Goal: Task Accomplishment & Management: Use online tool/utility

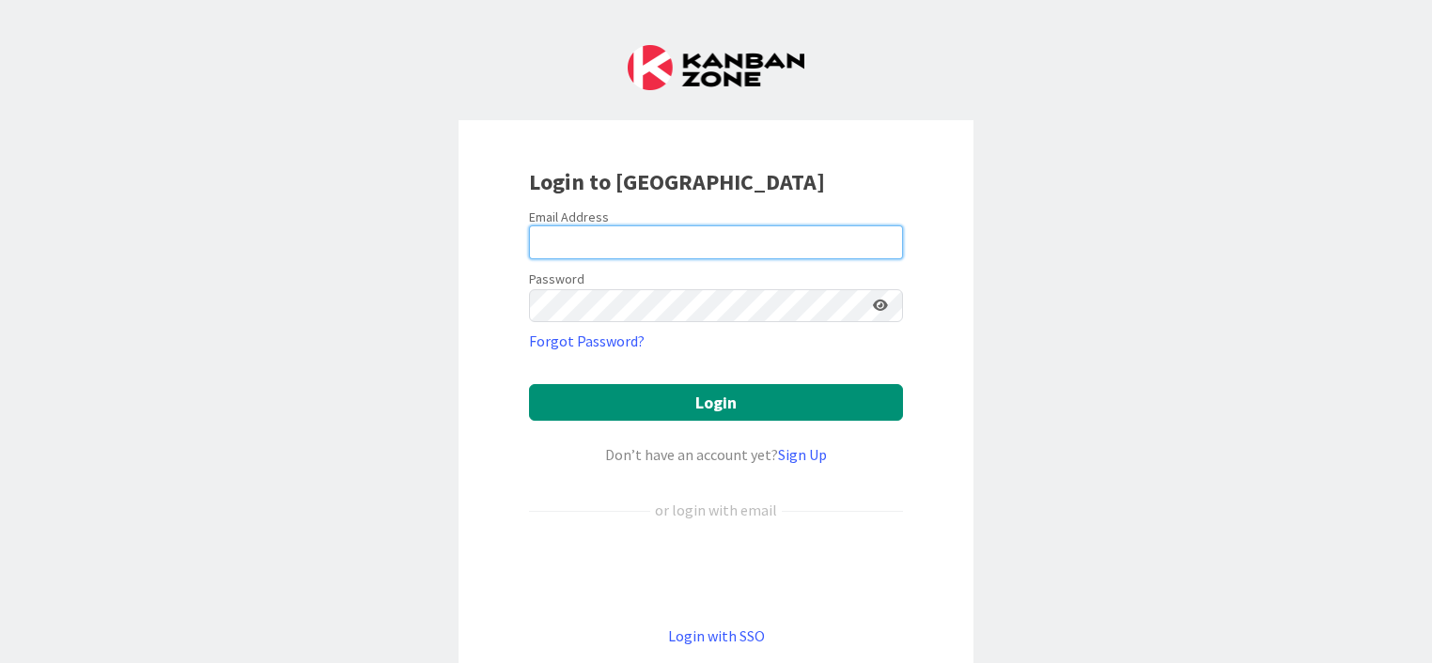
click at [702, 248] on input "email" at bounding box center [716, 242] width 374 height 34
type input "[EMAIL_ADDRESS][PERSON_NAME][DOMAIN_NAME]"
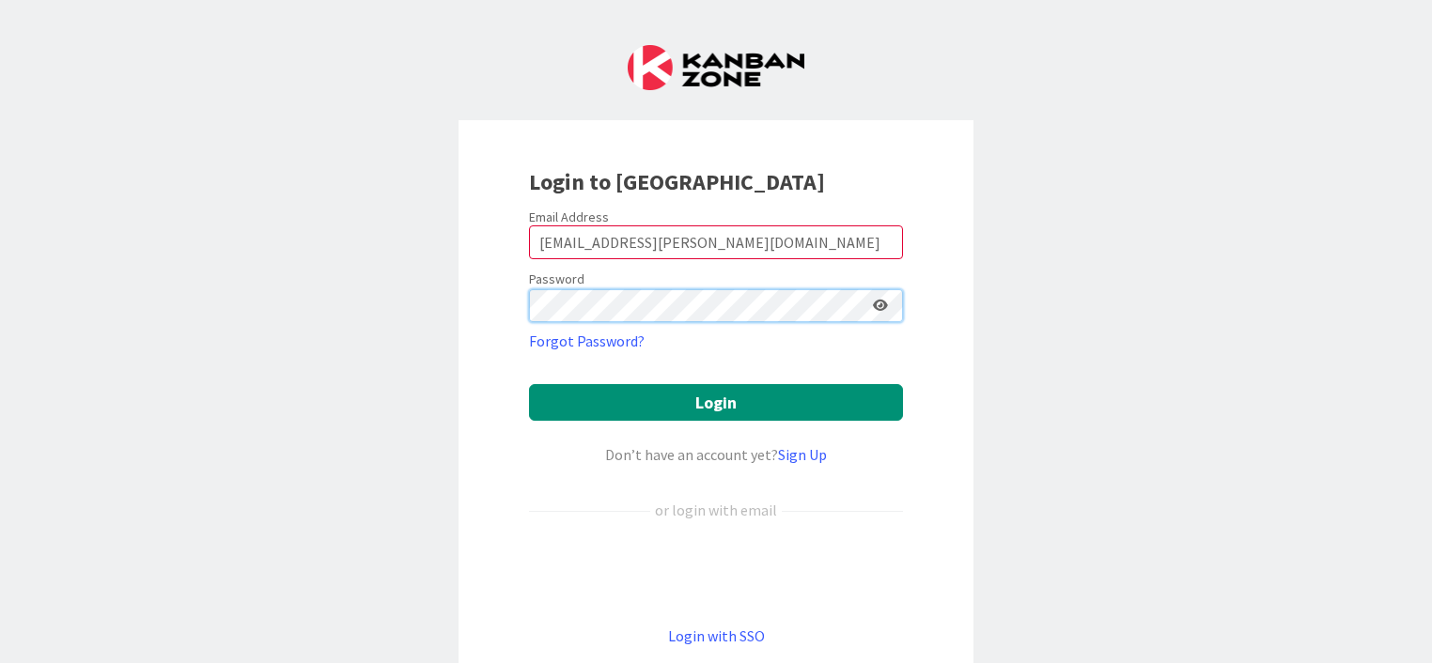
click at [529, 384] on button "Login" at bounding box center [716, 402] width 374 height 37
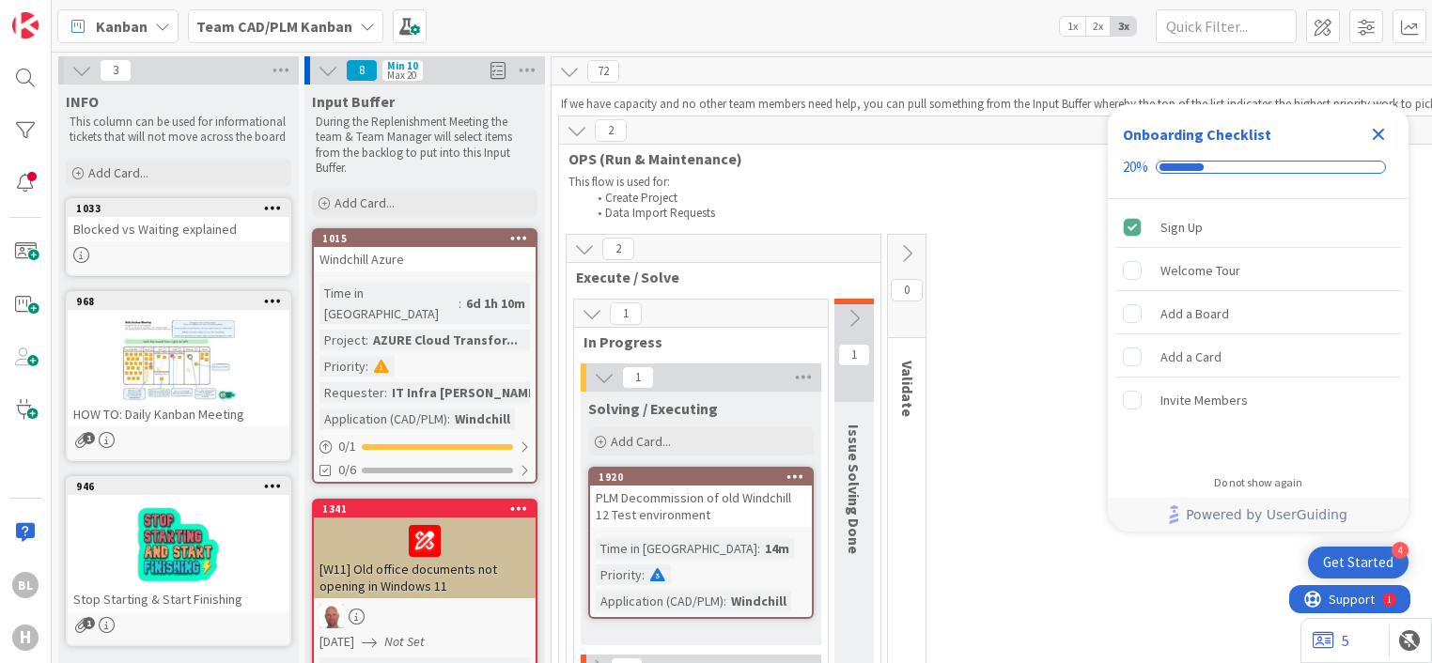
click at [1375, 143] on icon "Close Checklist" at bounding box center [1378, 134] width 23 height 23
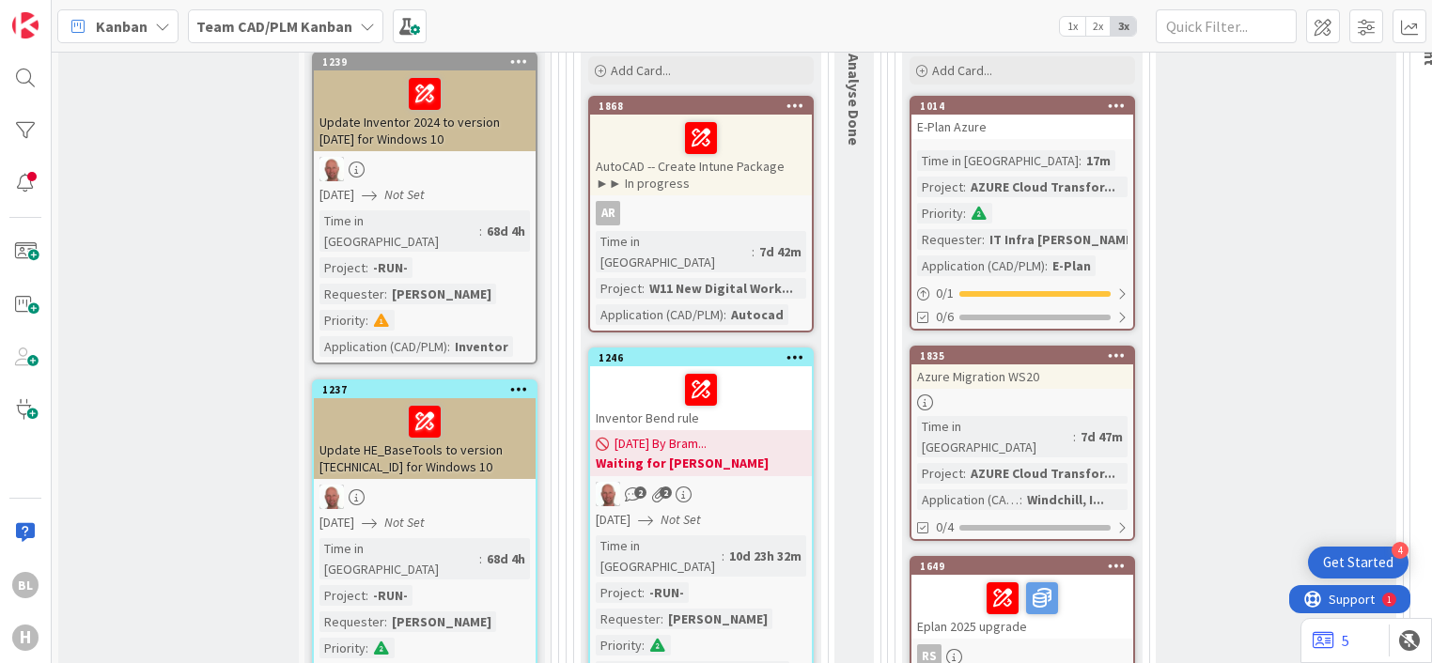
scroll to position [1864, 0]
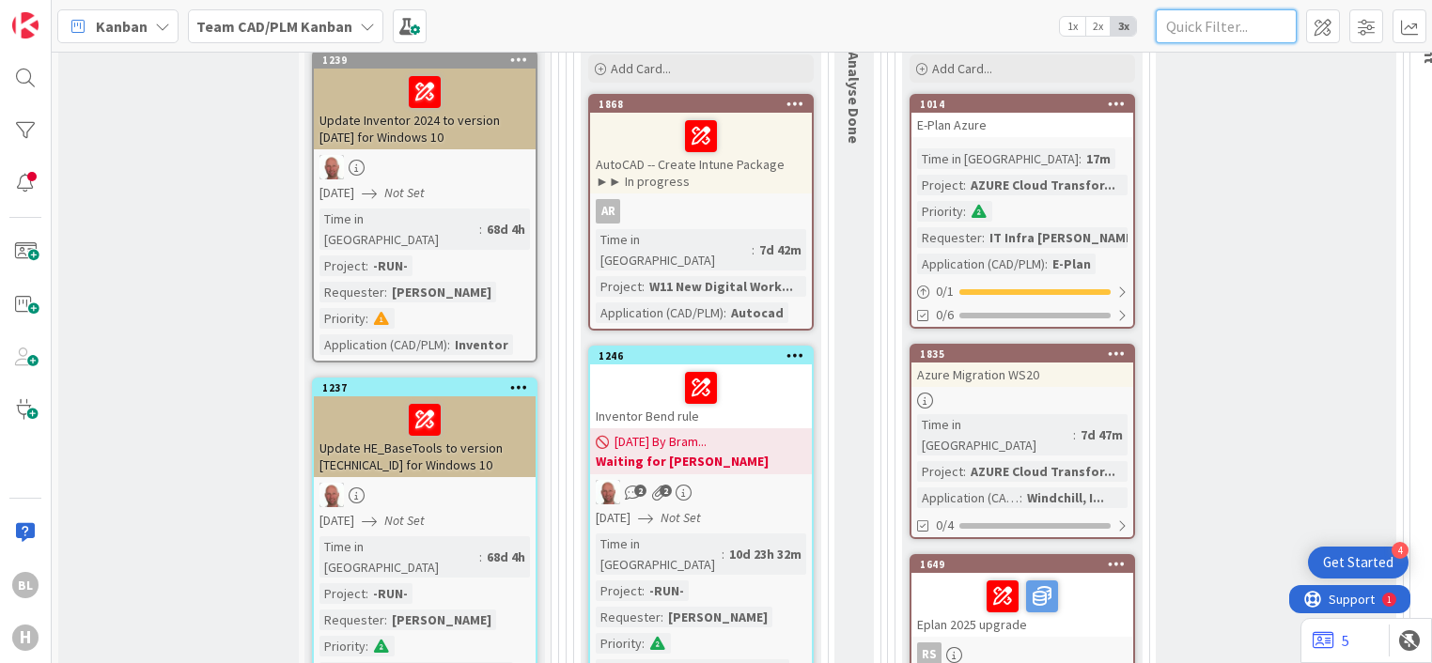
click at [1227, 26] on input "text" at bounding box center [1225, 26] width 141 height 34
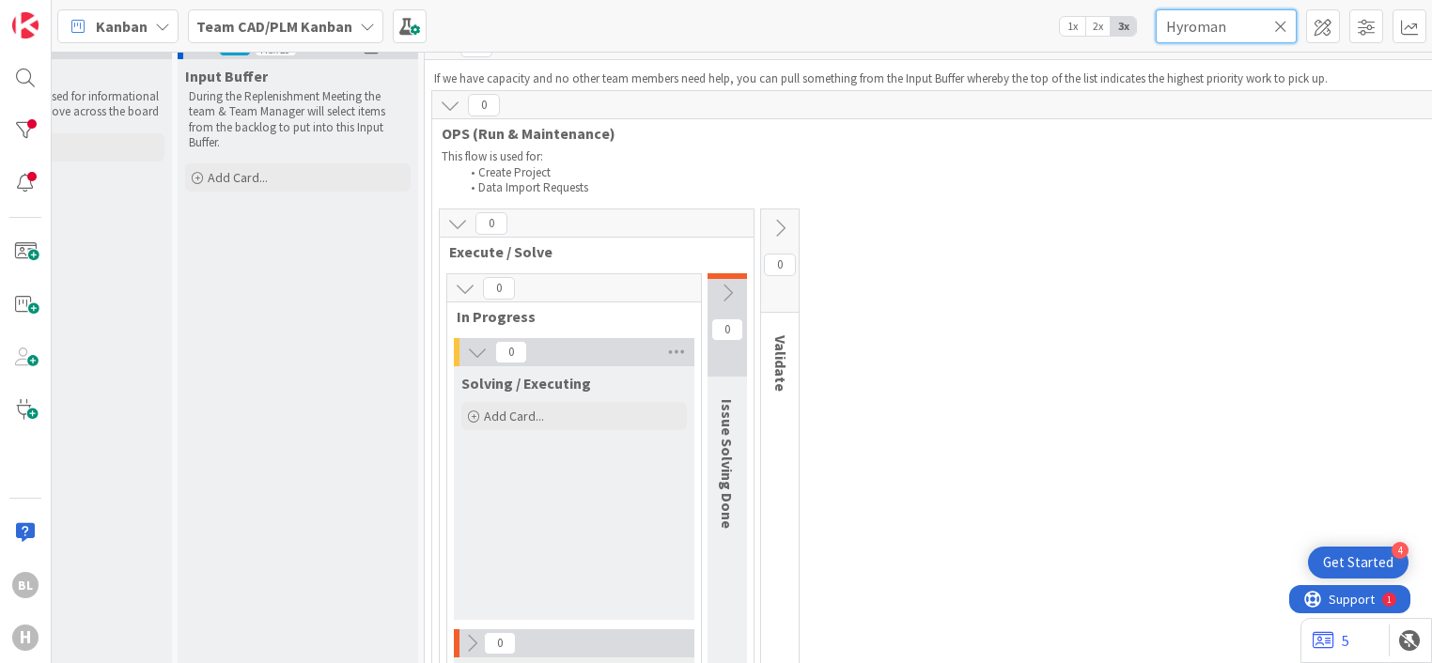
scroll to position [0, 127]
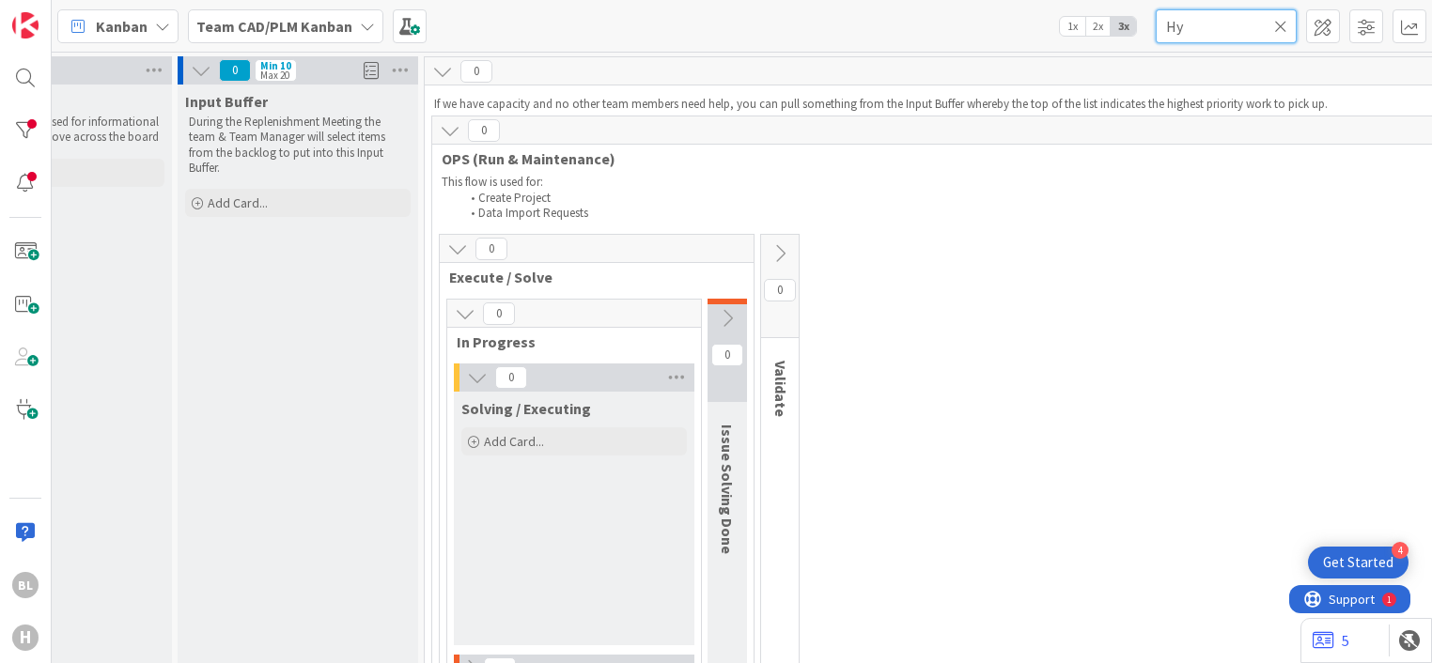
type input "H"
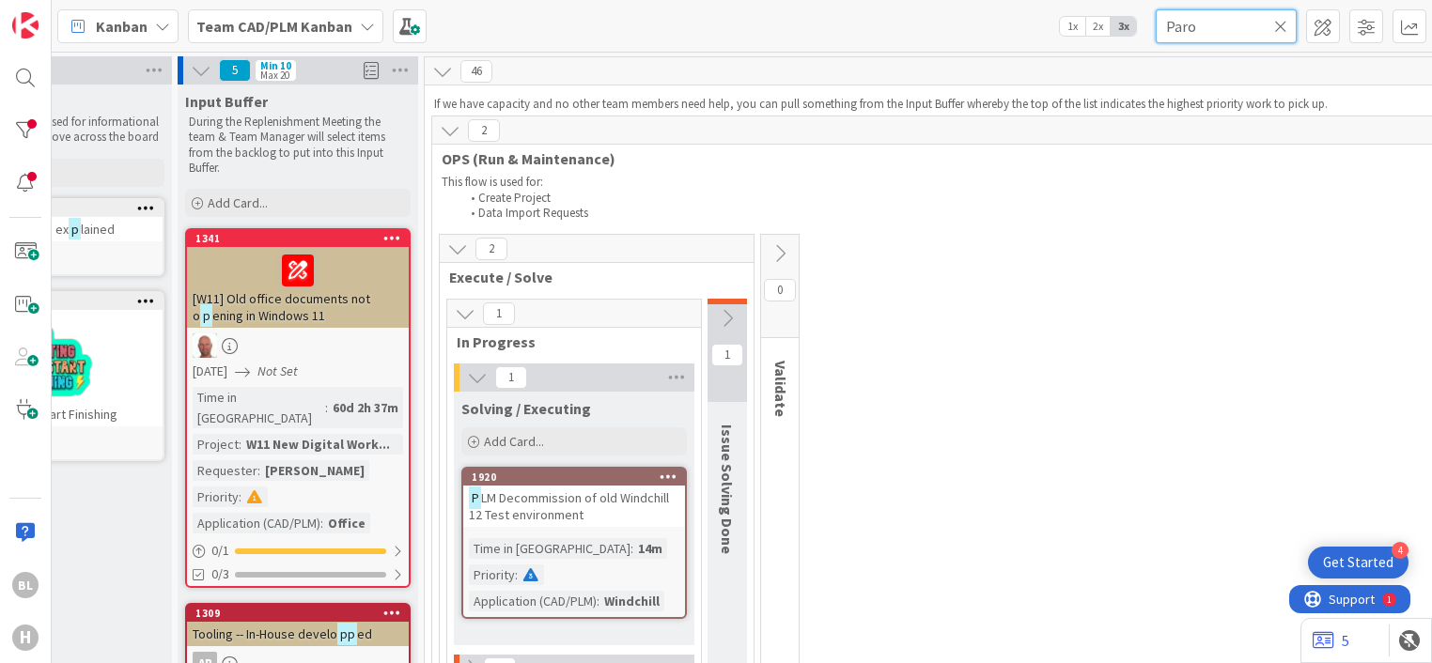
type input "Paro"
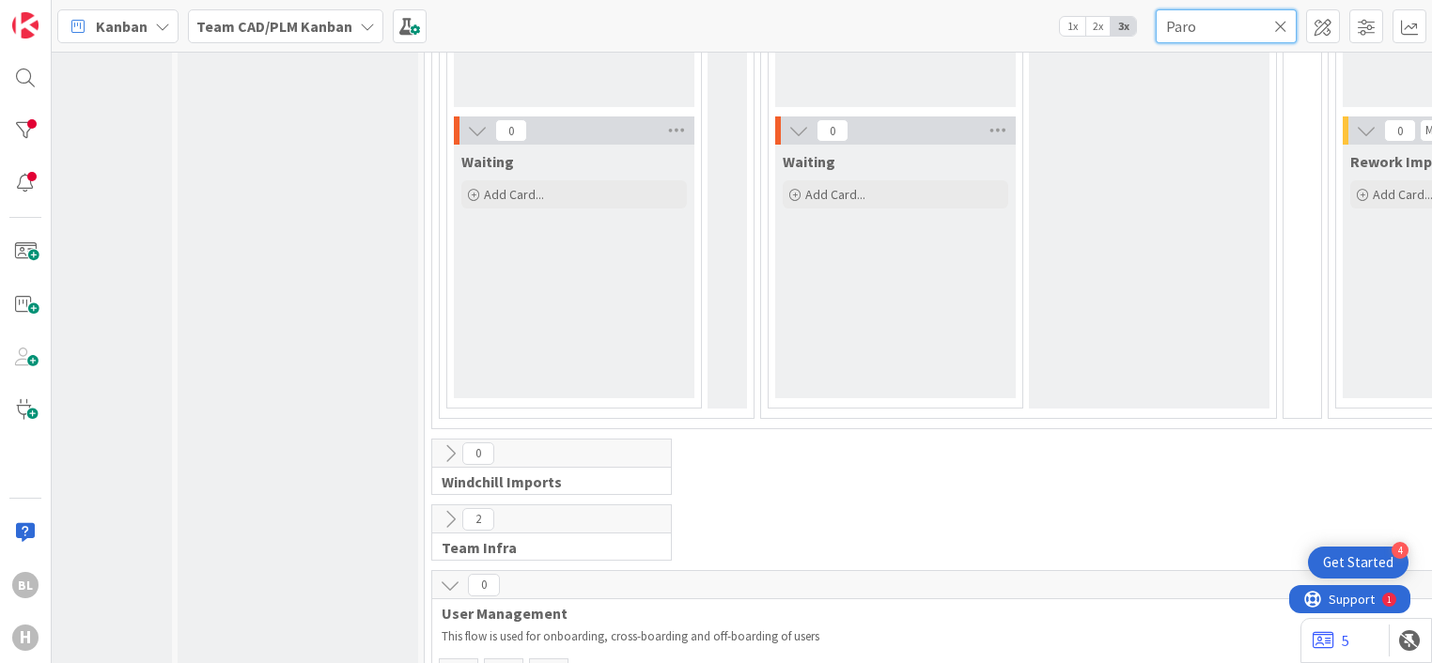
scroll to position [1860, 127]
click at [1281, 32] on icon at bounding box center [1280, 26] width 13 height 17
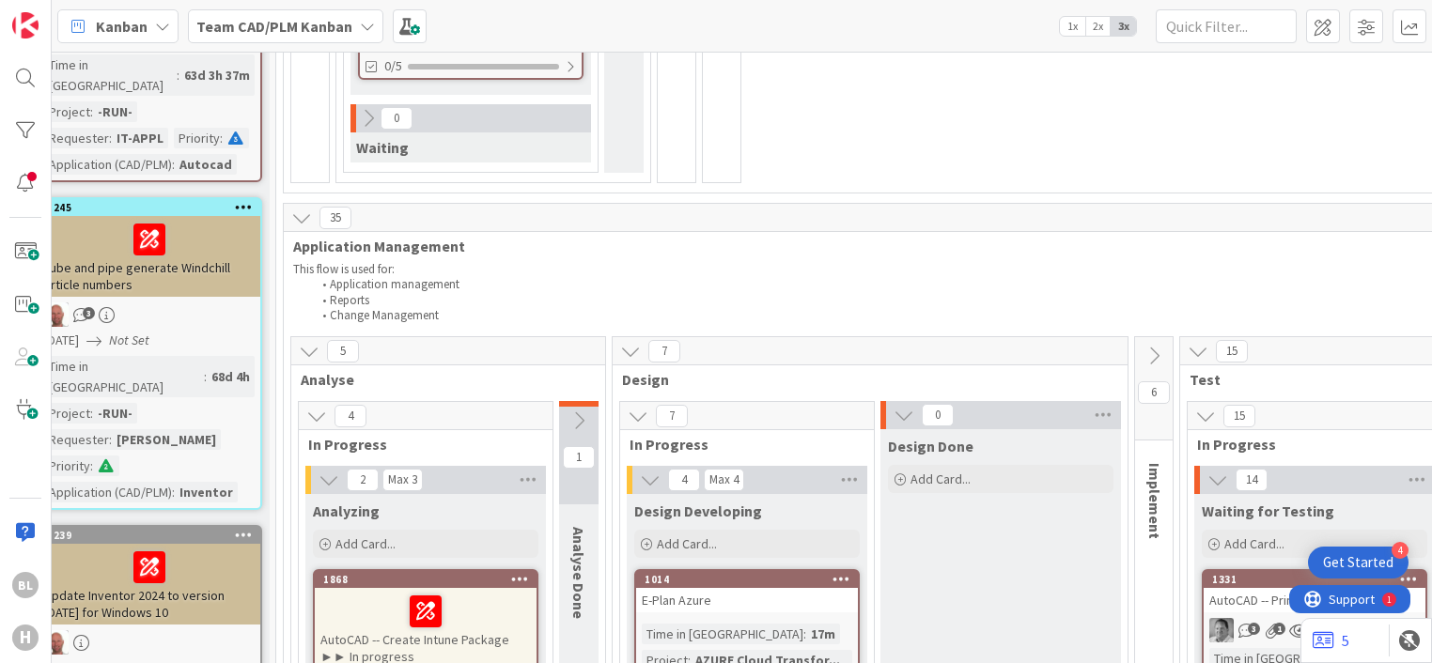
scroll to position [1385, 275]
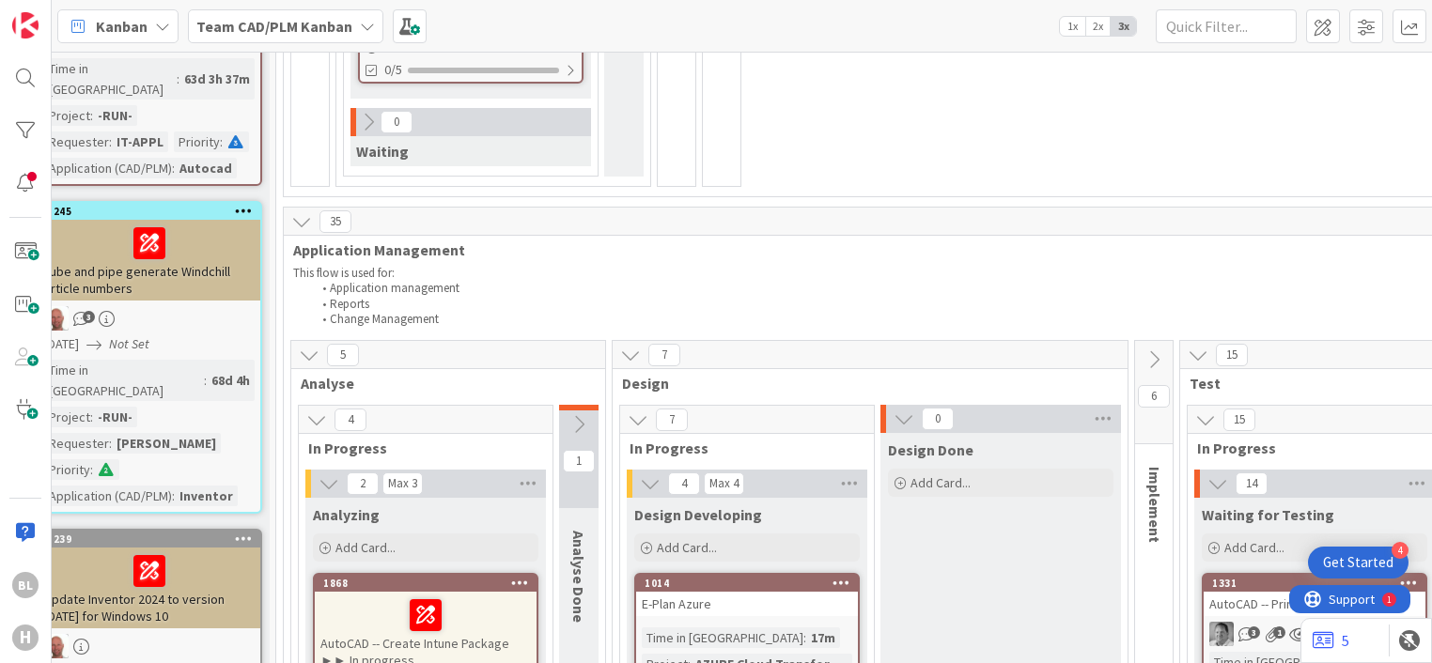
click at [360, 23] on icon at bounding box center [367, 26] width 15 height 15
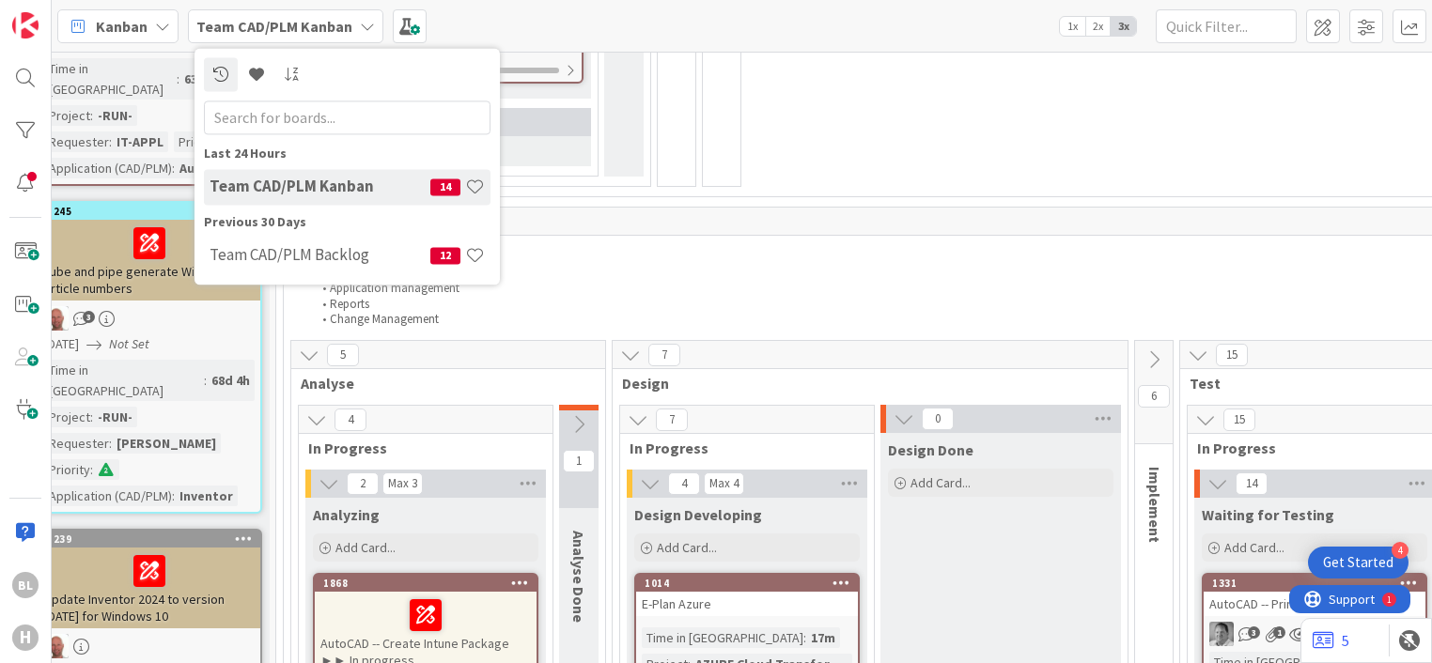
click at [317, 194] on h4 "Team CAD/PLM Kanban" at bounding box center [319, 187] width 221 height 19
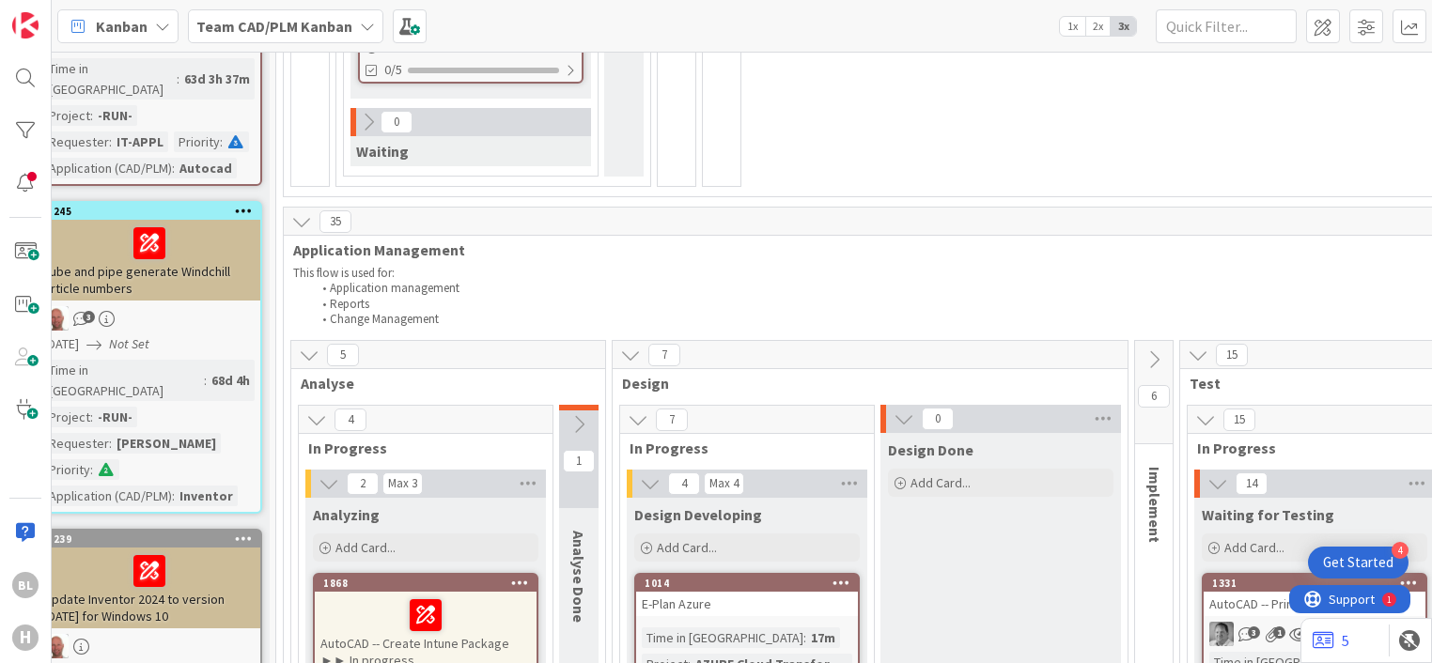
click at [314, 38] on div "Team CAD/PLM Kanban" at bounding box center [285, 26] width 195 height 34
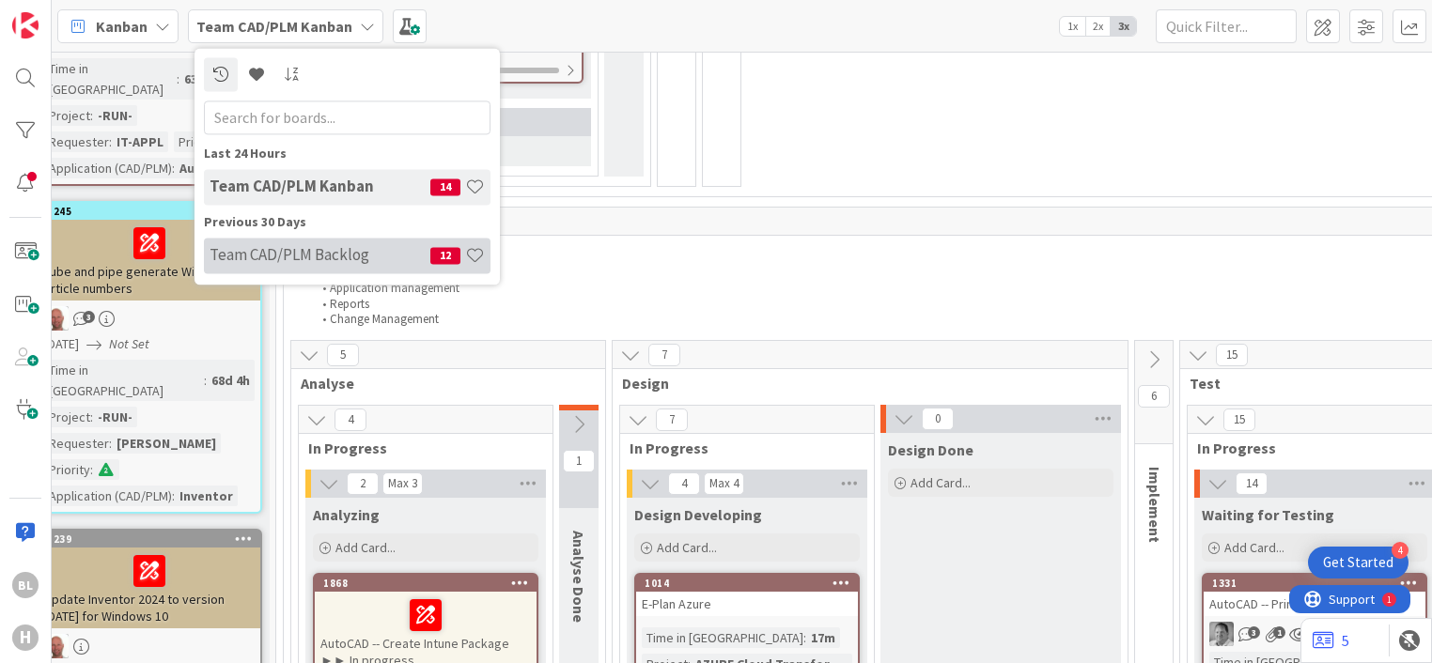
click at [352, 256] on h4 "Team CAD/PLM Backlog" at bounding box center [319, 255] width 221 height 19
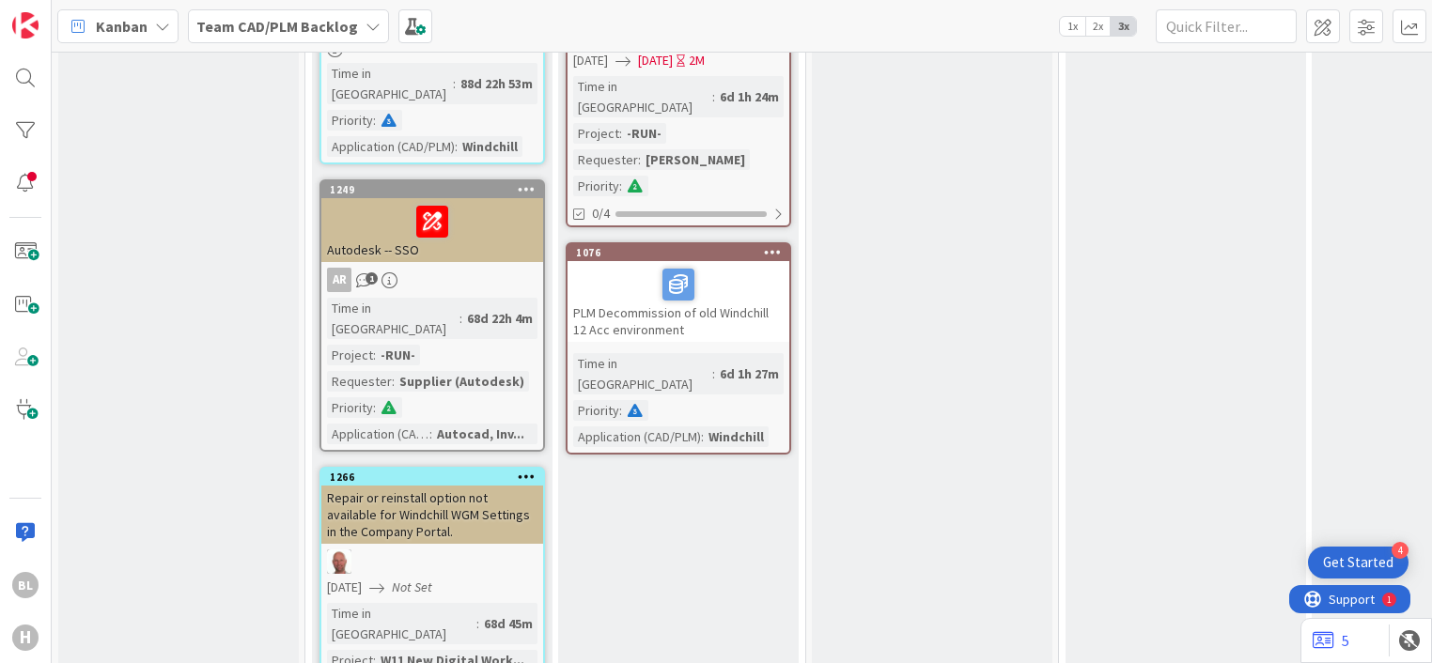
scroll to position [1475, 0]
click at [1326, 644] on icon at bounding box center [1323, 640] width 22 height 19
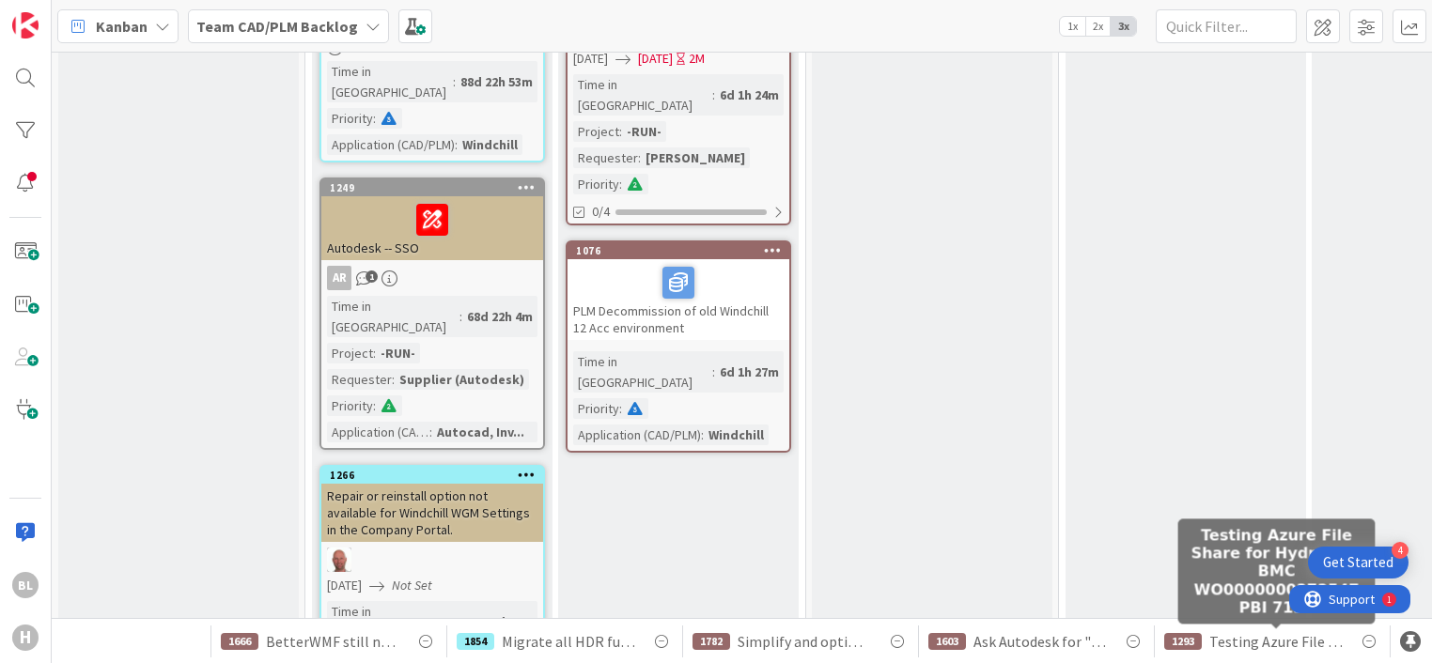
click at [1279, 639] on span "Testing Azure File Share for HydroSym BMC WO0000000272547 PBI 7138" at bounding box center [1275, 641] width 133 height 23
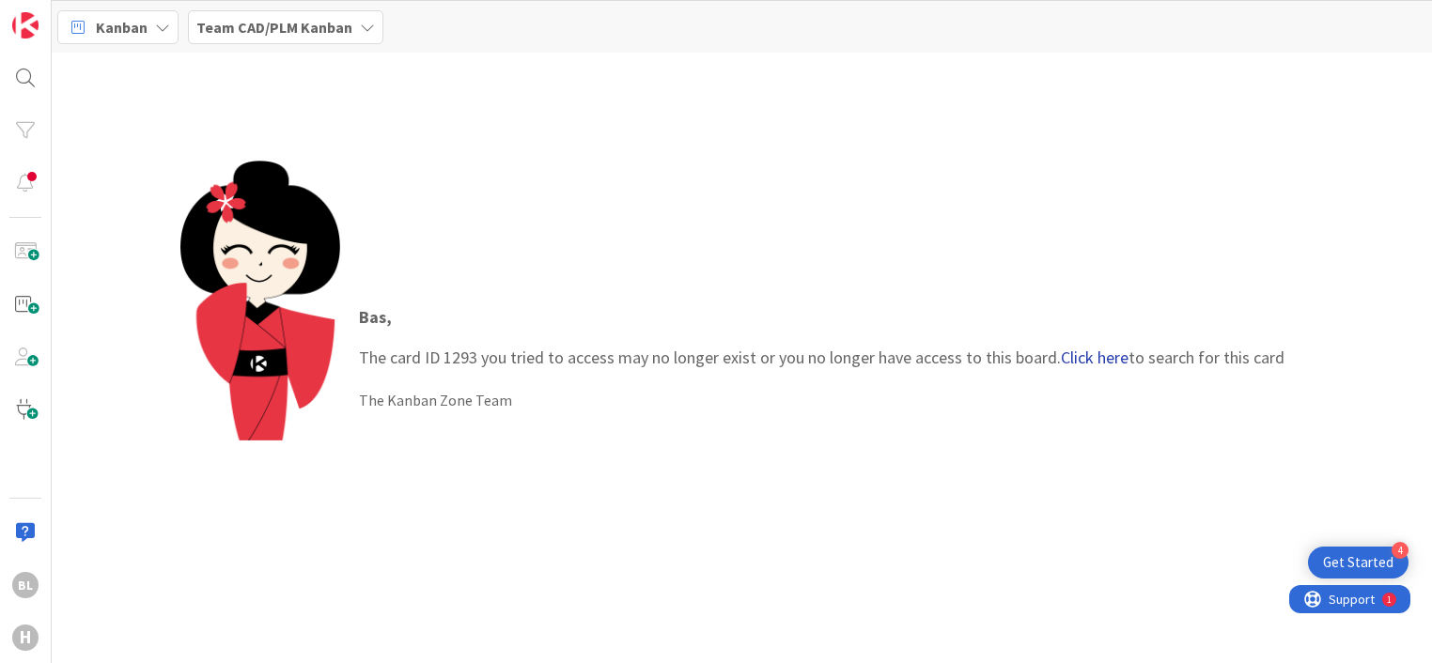
click at [1098, 357] on link "Click here" at bounding box center [1095, 358] width 68 height 22
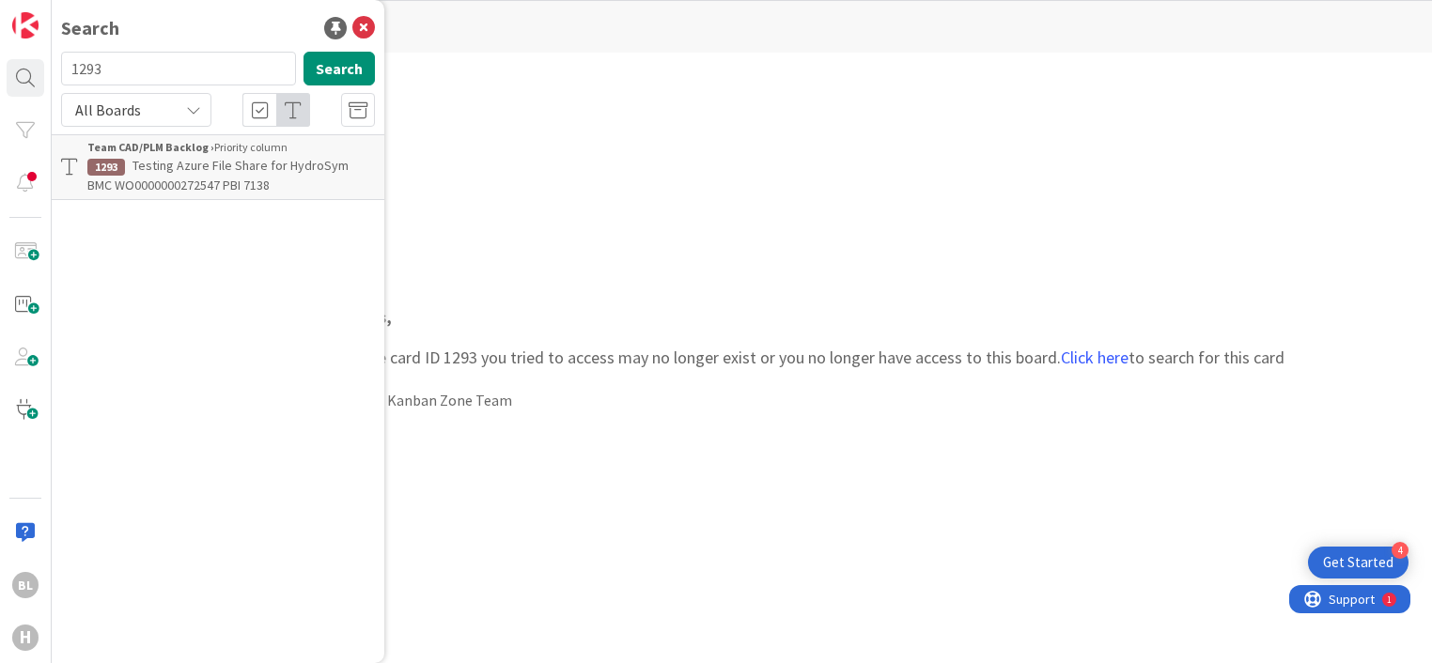
click at [263, 187] on p "Testing Azure File Share for HydroSym BMC WO0000000272547 PBI 7138" at bounding box center [230, 175] width 287 height 39
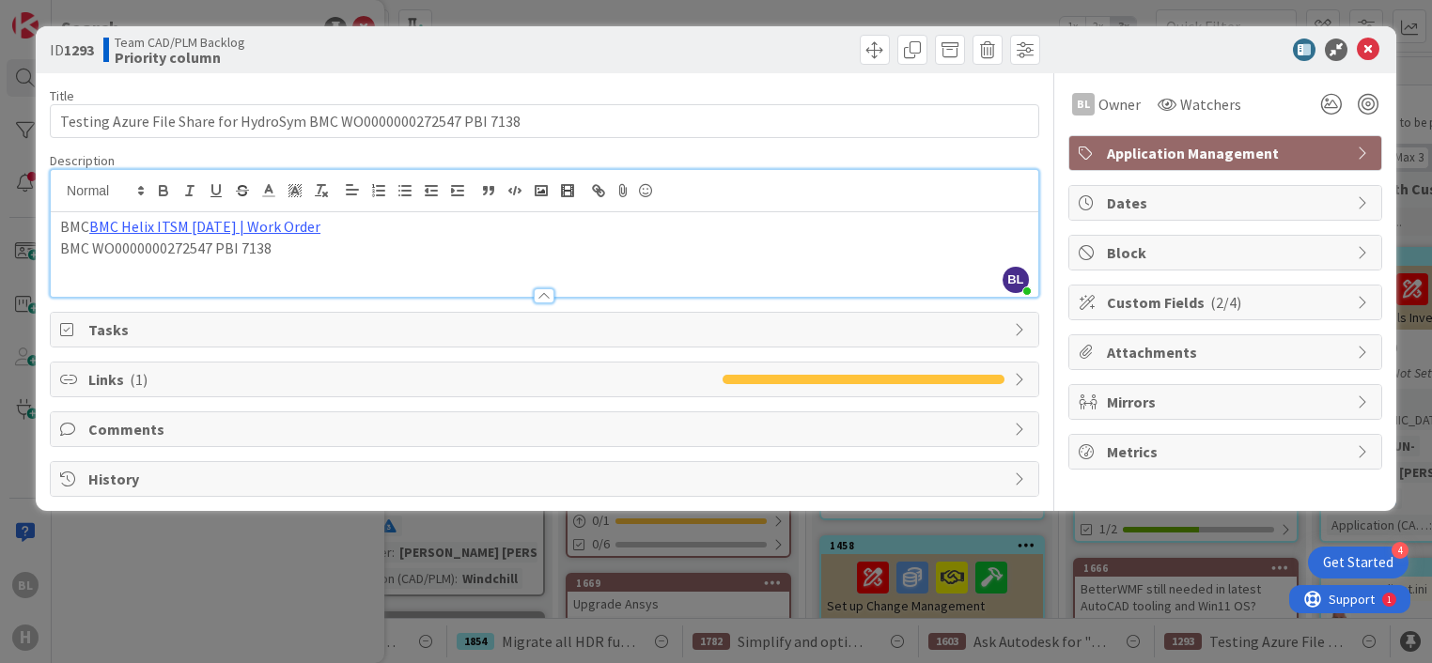
click at [470, 212] on div "BMC BMC Helix ITSM [DATE] | Work Order BMC WO0000000272547 PBI 7138" at bounding box center [544, 254] width 987 height 85
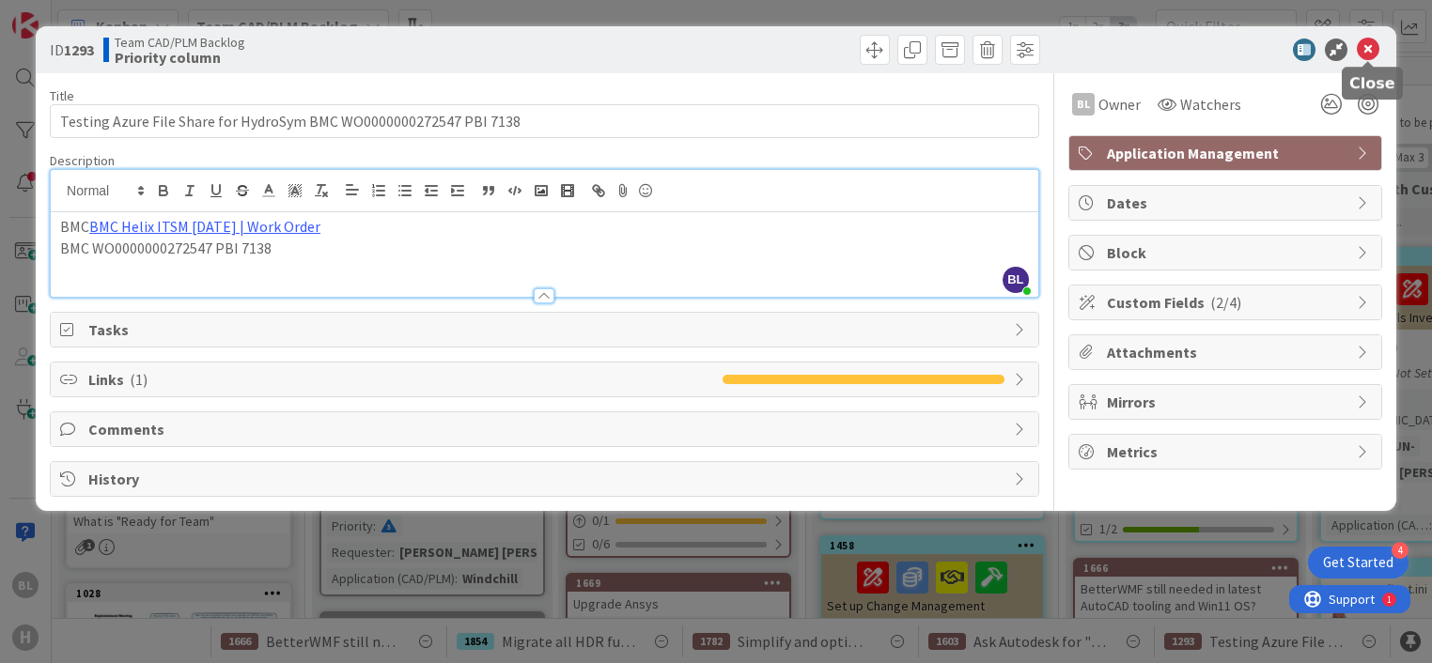
click at [1368, 45] on icon at bounding box center [1367, 50] width 23 height 23
